Goal: Book appointment/travel/reservation

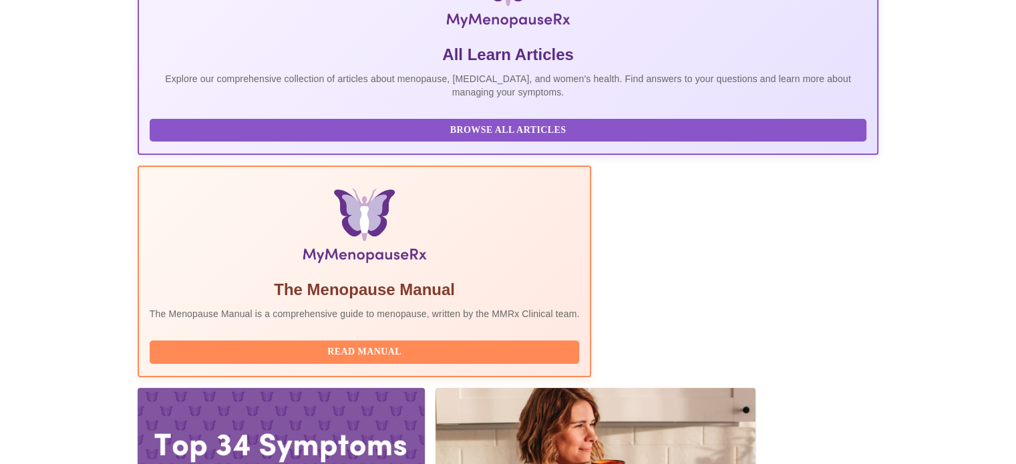
scroll to position [265, 0]
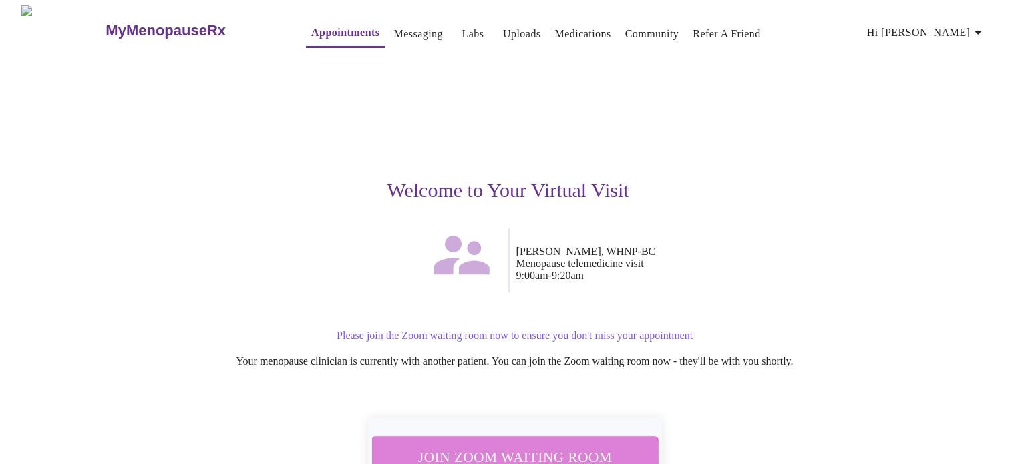
click at [510, 446] on span "Join Zoom Waiting Room" at bounding box center [514, 457] width 251 height 25
